Goal: Task Accomplishment & Management: Manage account settings

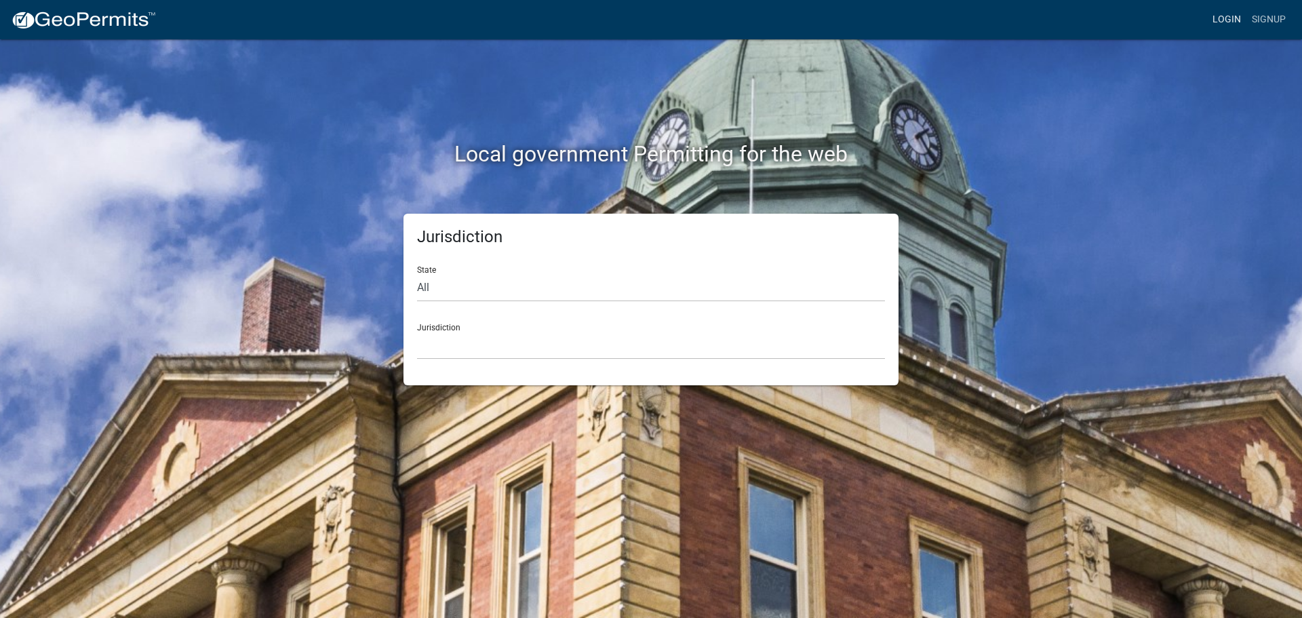
click at [1225, 20] on link "Login" at bounding box center [1226, 20] width 39 height 26
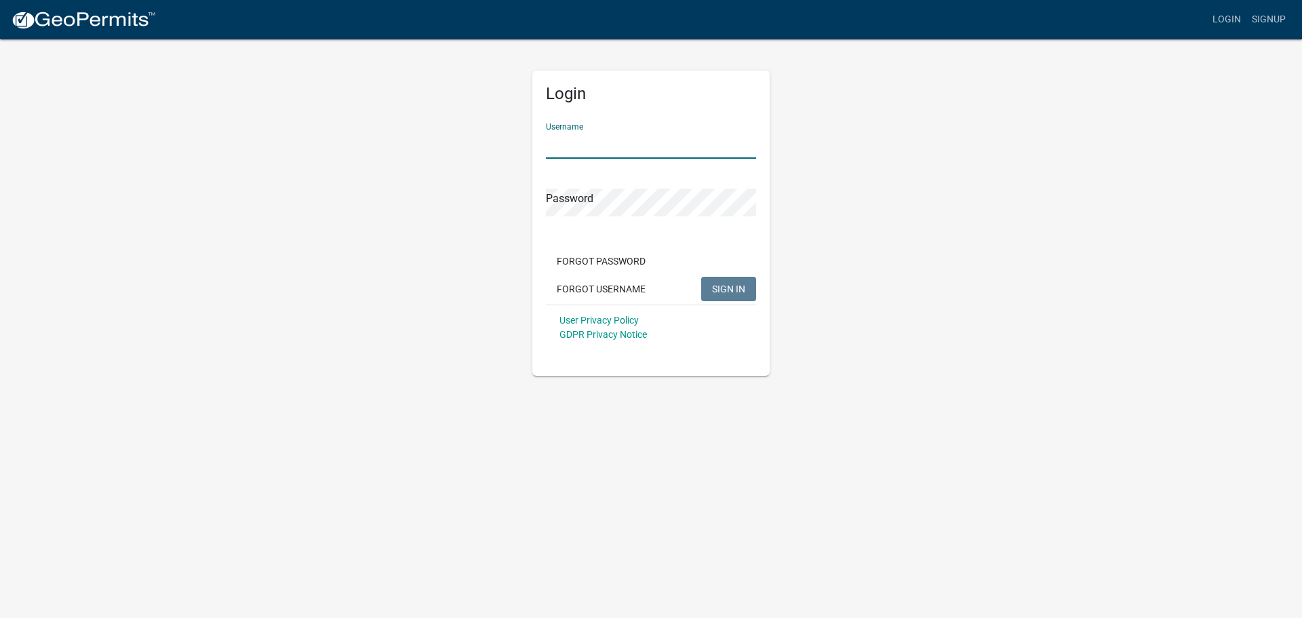
click at [610, 148] on input "Username" at bounding box center [651, 145] width 210 height 28
type input "bhamilton"
click at [701, 277] on button "SIGN IN" at bounding box center [728, 289] width 55 height 24
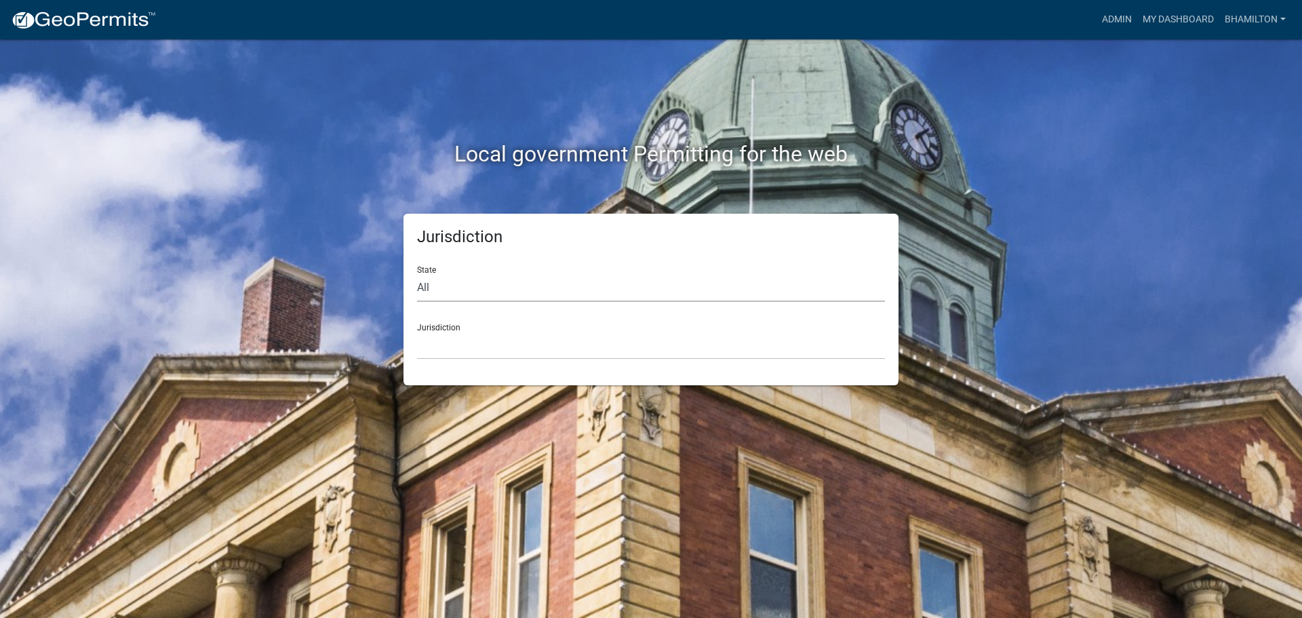
click at [418, 288] on select "All [US_STATE] [US_STATE] [US_STATE] [US_STATE] [US_STATE] [US_STATE] [US_STATE…" at bounding box center [651, 288] width 468 height 28
select select "[US_STATE]"
click at [417, 274] on select "All [US_STATE] [US_STATE] [US_STATE] [US_STATE] [US_STATE] [US_STATE] [US_STATE…" at bounding box center [651, 288] width 468 height 28
click at [439, 325] on div "Jurisdiction City of [GEOGRAPHIC_DATA], [US_STATE] City of [GEOGRAPHIC_DATA], […" at bounding box center [651, 336] width 468 height 47
click at [1103, 20] on link "Admin" at bounding box center [1116, 20] width 41 height 26
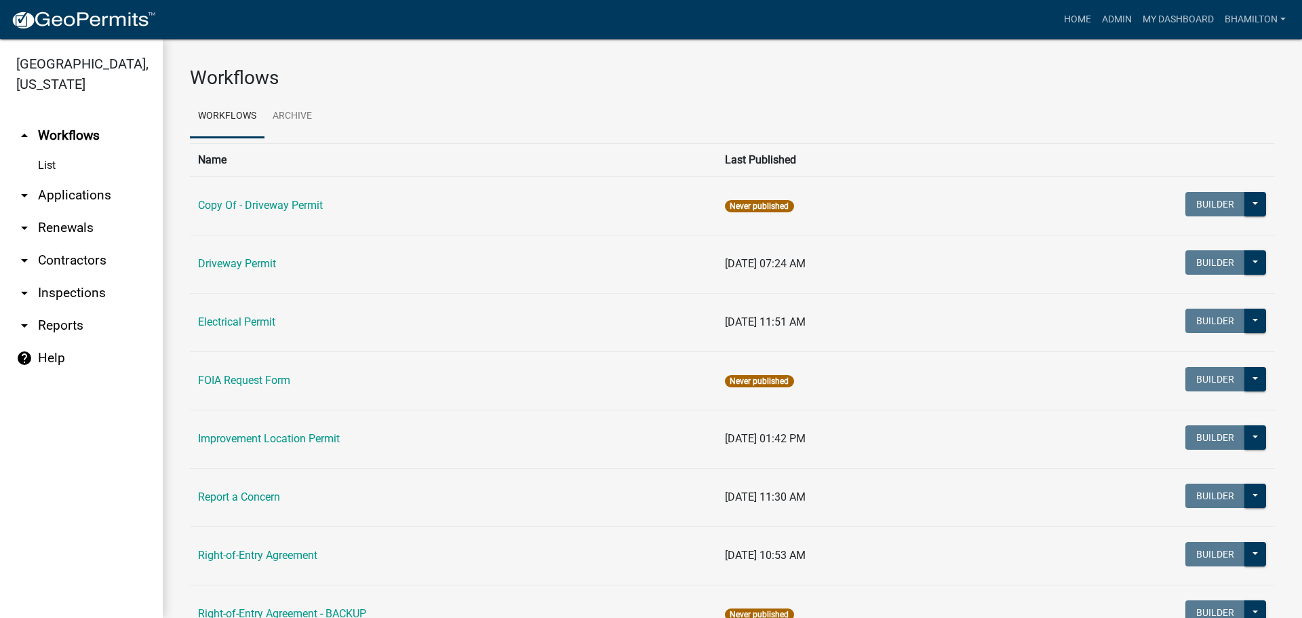
click at [91, 204] on link "arrow_drop_down Applications" at bounding box center [81, 195] width 163 height 33
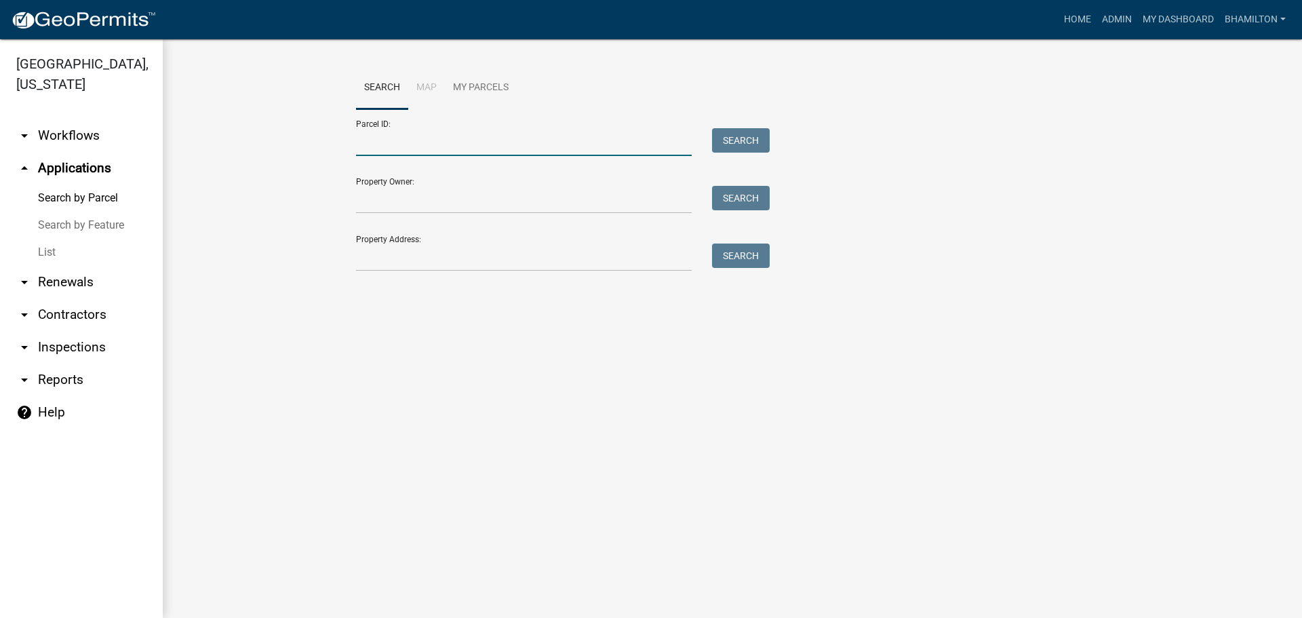
click at [365, 145] on input "Parcel ID:" at bounding box center [524, 142] width 336 height 28
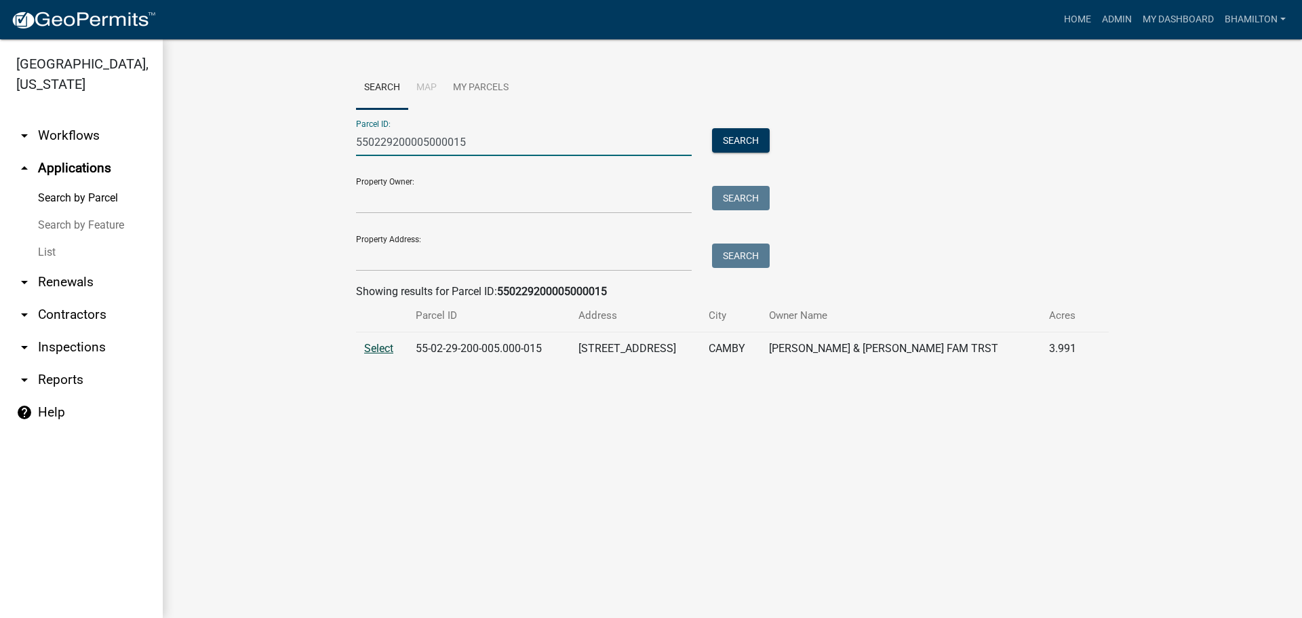
type input "550229200005000015"
click at [379, 352] on span "Select" at bounding box center [378, 348] width 29 height 13
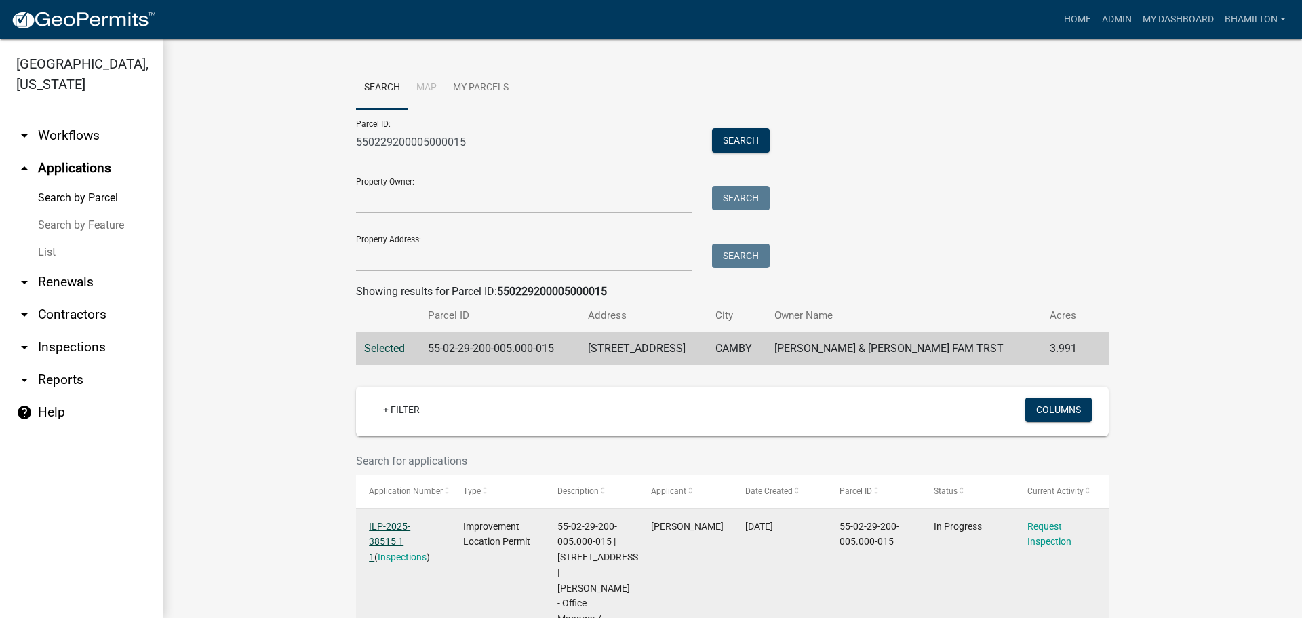
click at [410, 521] on link "ILP-2025-38515 1 1" at bounding box center [389, 542] width 41 height 42
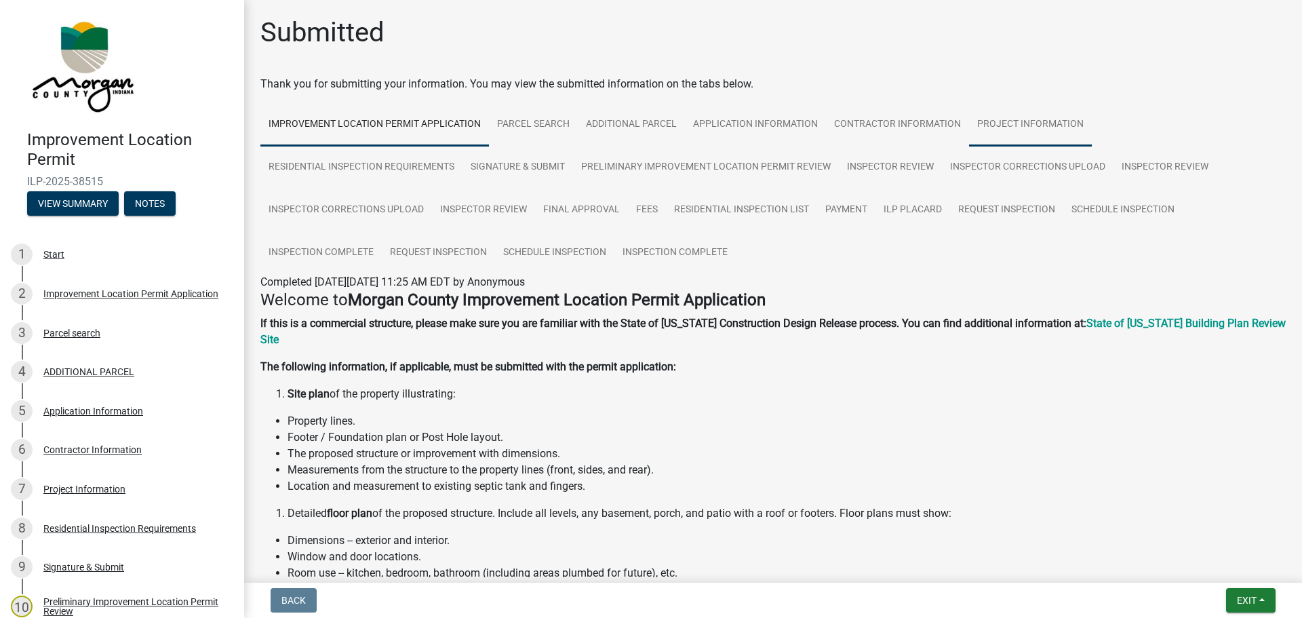
click at [1004, 125] on link "Project Information" at bounding box center [1030, 124] width 123 height 43
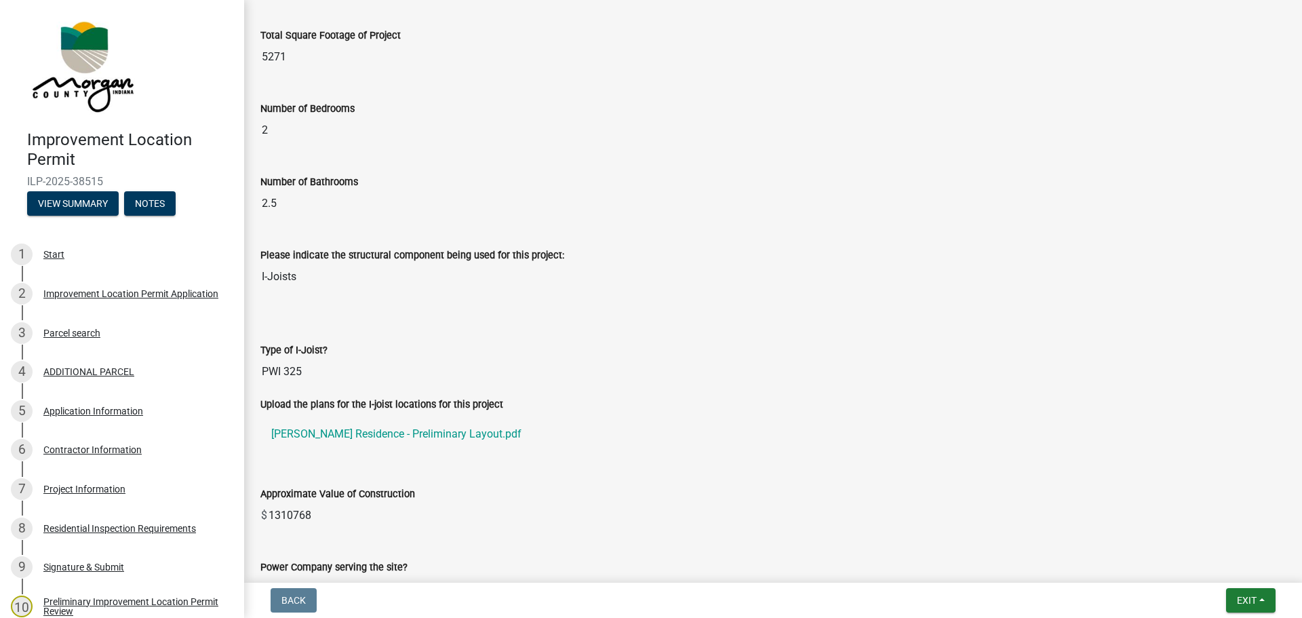
scroll to position [1221, 0]
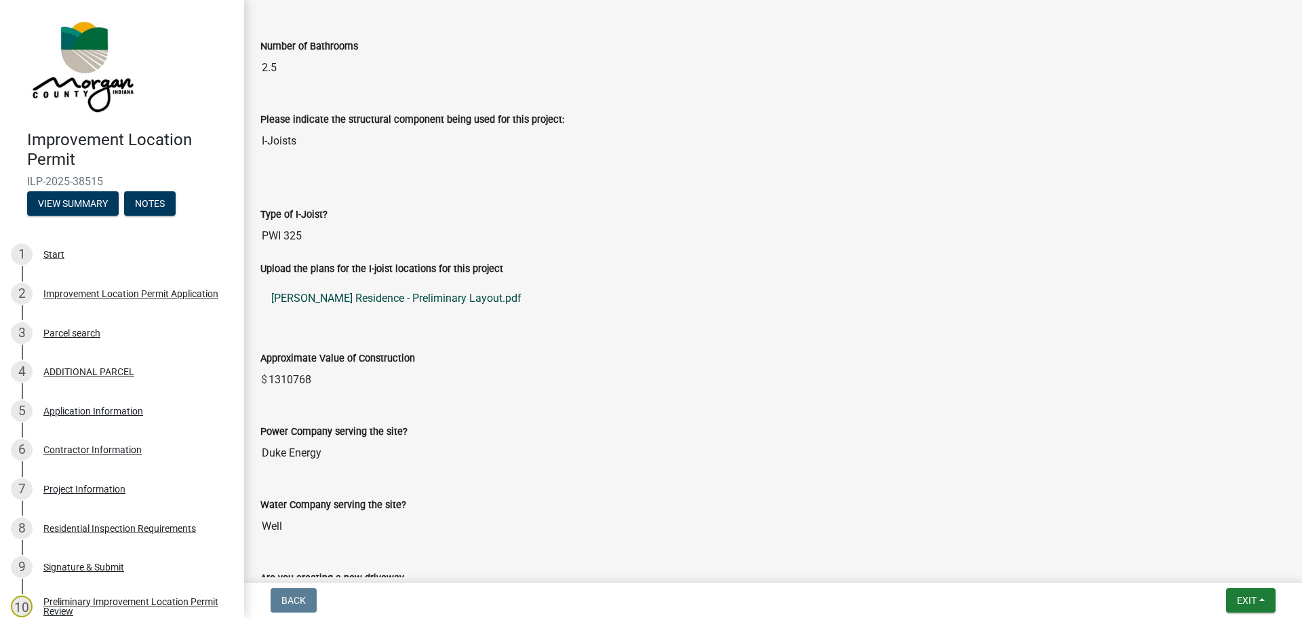
click at [387, 298] on link "[PERSON_NAME] Residence - Preliminary Layout.pdf" at bounding box center [772, 298] width 1025 height 33
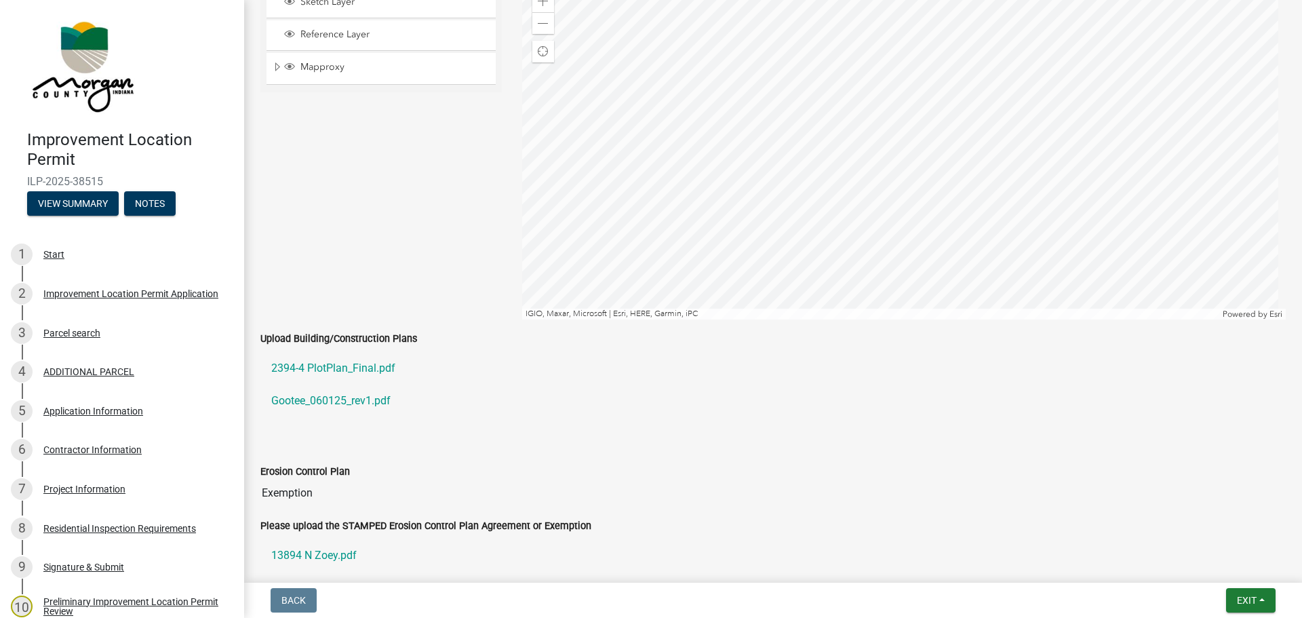
scroll to position [2687, 0]
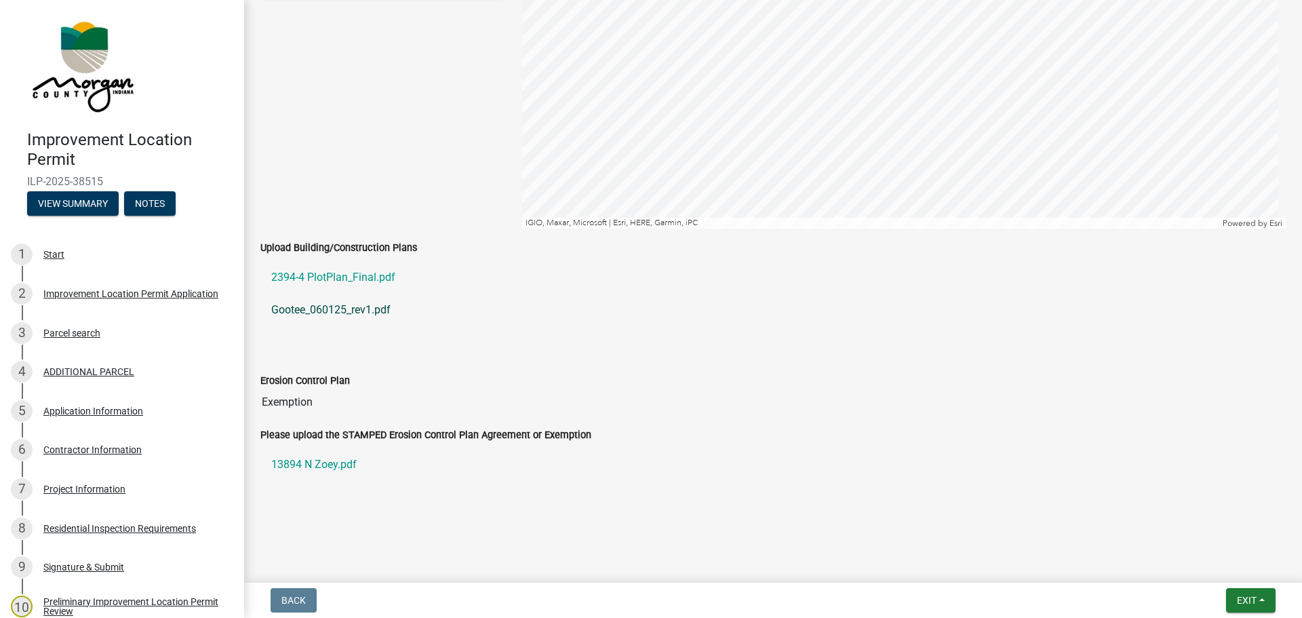
click at [351, 313] on link "Gootee_060125_rev1.pdf" at bounding box center [772, 310] width 1025 height 33
